Goal: Task Accomplishment & Management: Complete application form

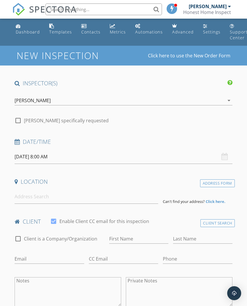
click at [22, 157] on input "[DATE] 8:00 AM" at bounding box center [124, 157] width 218 height 14
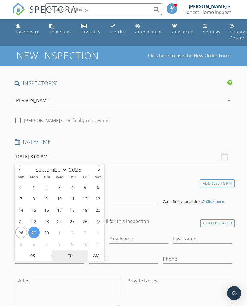
click at [72, 256] on input "00" at bounding box center [70, 256] width 36 height 12
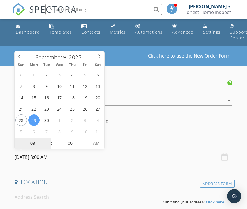
click at [31, 143] on input "08" at bounding box center [33, 144] width 36 height 12
click at [47, 138] on span at bounding box center [49, 140] width 4 height 6
type input "[DATE] 9:00 AM"
type input "09"
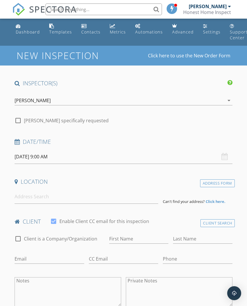
click at [147, 148] on div "Date/Time" at bounding box center [123, 144] width 222 height 12
click at [60, 202] on input at bounding box center [87, 197] width 144 height 14
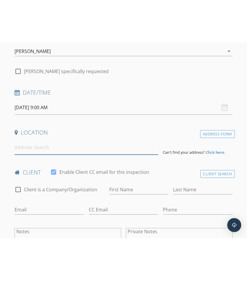
scroll to position [92, 0]
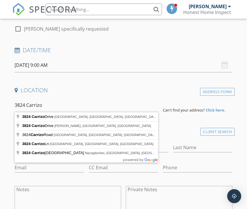
type input "[STREET_ADDRESS]"
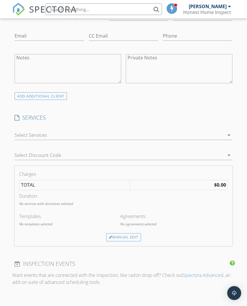
click at [17, 136] on div at bounding box center [120, 135] width 210 height 9
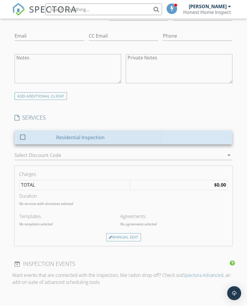
click at [181, 136] on div "Residential Inspection" at bounding box center [142, 138] width 171 height 12
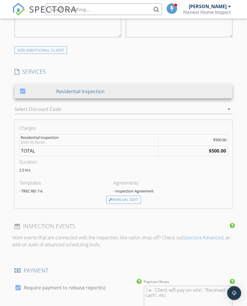
scroll to position [388, 0]
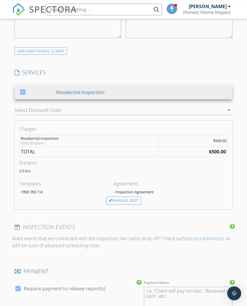
click at [137, 199] on div "Manual Edit" at bounding box center [123, 201] width 35 height 8
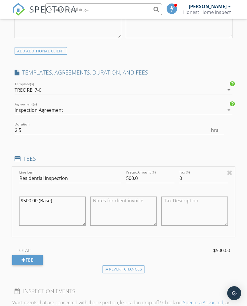
click at [57, 203] on textarea "$500.00 (Base)" at bounding box center [52, 211] width 66 height 29
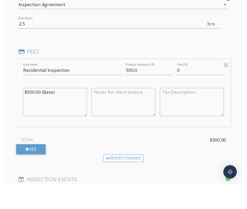
scroll to position [494, 0]
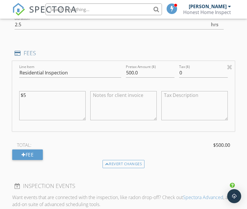
type textarea "$"
click at [159, 72] on input "500.0" at bounding box center [150, 73] width 49 height 10
type input "5"
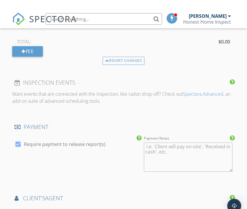
scroll to position [610, 0]
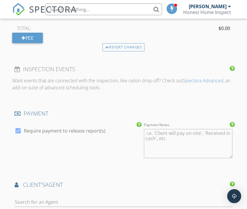
type input "0"
click at [20, 126] on div at bounding box center [18, 131] width 10 height 10
checkbox input "false"
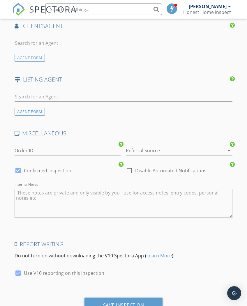
scroll to position [792, 0]
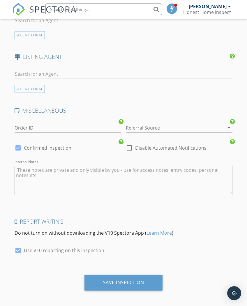
click at [134, 282] on div "Save Inspection" at bounding box center [123, 283] width 41 height 6
